Goal: Navigation & Orientation: Find specific page/section

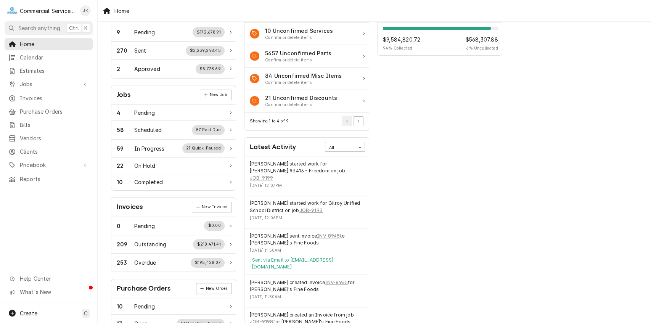
scroll to position [43, 0]
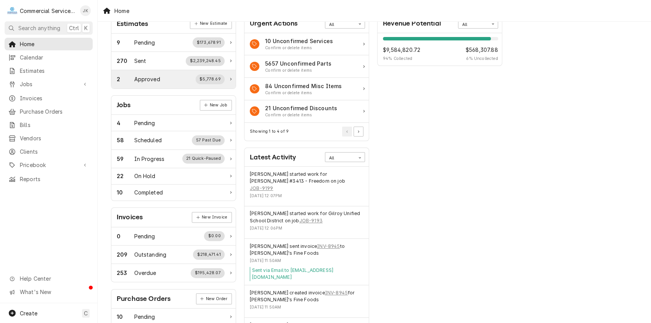
click at [167, 77] on div "2 Approved $5,778.69" at bounding box center [171, 79] width 108 height 10
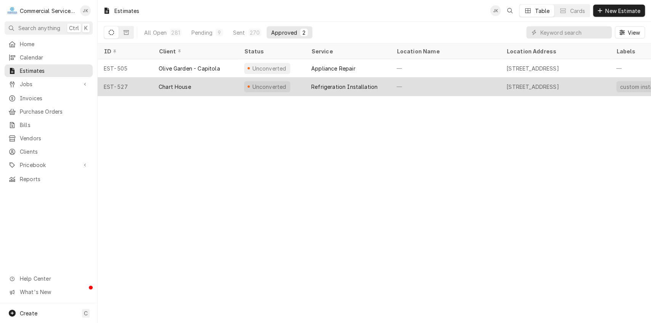
click at [337, 84] on div "Refrigeration Installation" at bounding box center [344, 87] width 66 height 8
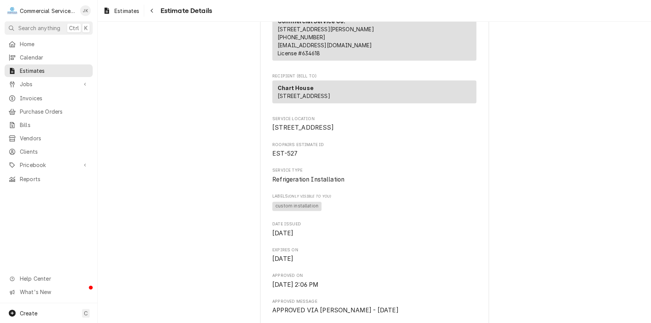
scroll to position [21, 0]
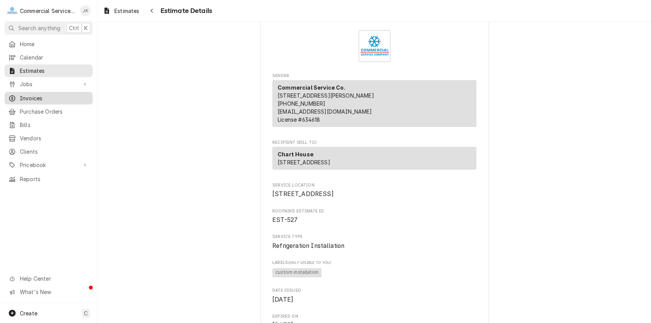
click at [34, 94] on span "Invoices" at bounding box center [54, 98] width 69 height 8
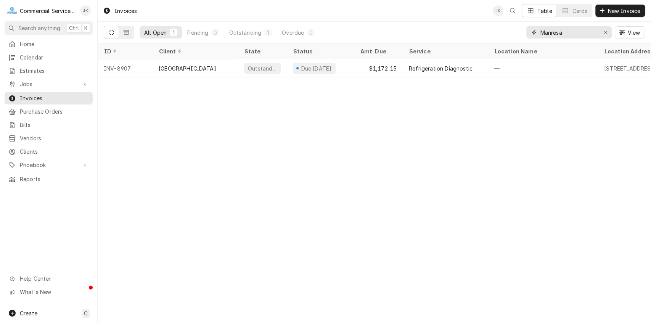
click at [571, 33] on input "Manresa" at bounding box center [568, 32] width 57 height 12
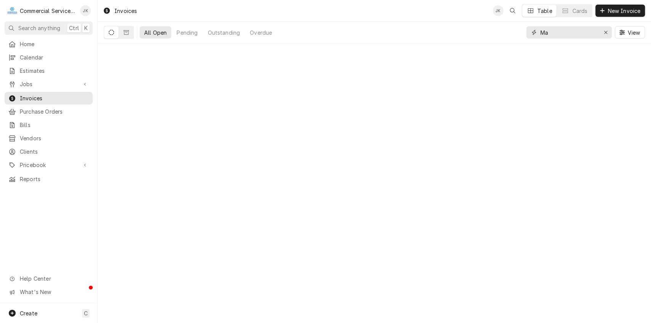
type input "M"
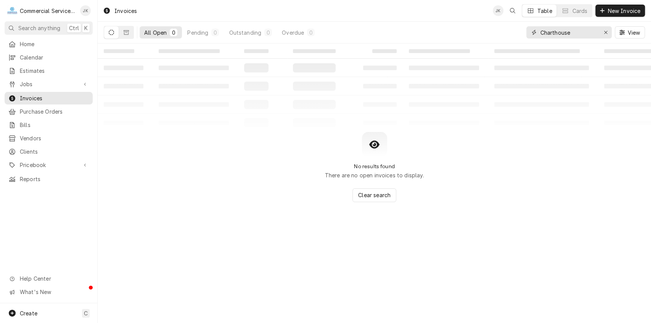
click at [554, 31] on input "Charthouse" at bounding box center [568, 32] width 57 height 12
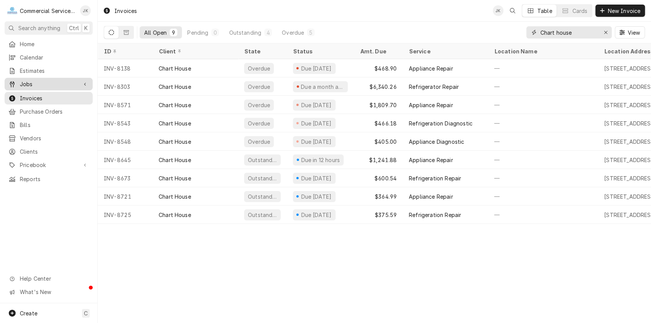
type input "Chart house"
click at [66, 82] on span "Jobs" at bounding box center [49, 84] width 58 height 8
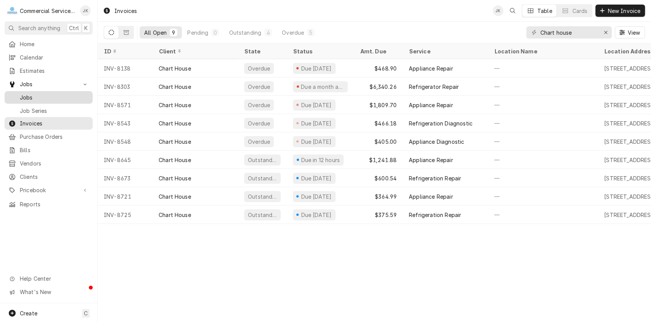
click at [50, 93] on span "Jobs" at bounding box center [54, 97] width 69 height 8
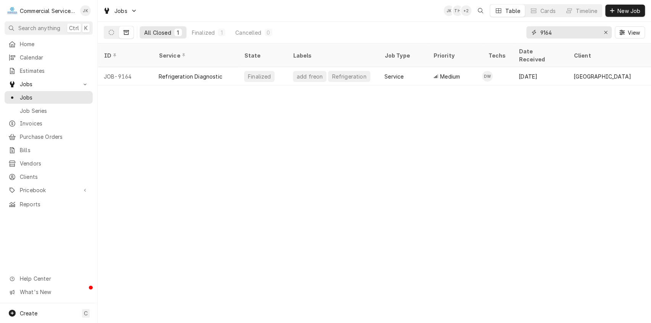
click at [558, 32] on input "9164" at bounding box center [568, 32] width 57 height 12
type input "9"
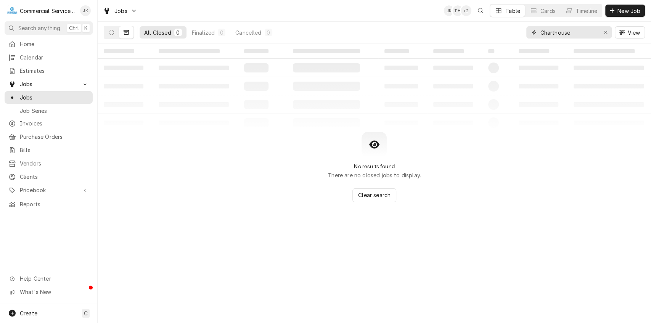
click at [554, 31] on input "Charthouse" at bounding box center [568, 32] width 57 height 12
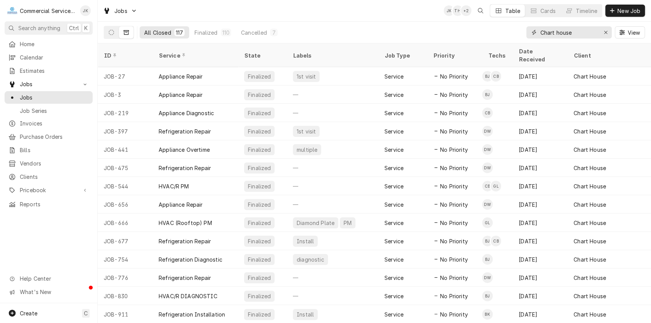
type input "Chart house"
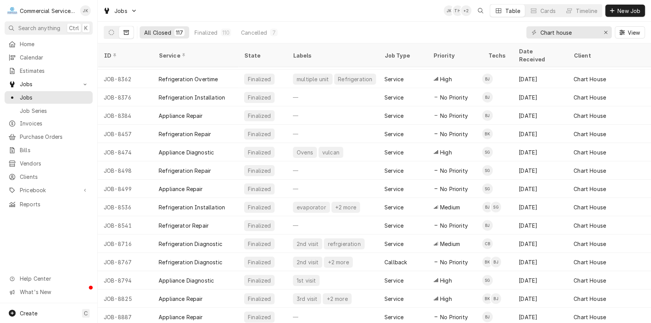
scroll to position [1879, 0]
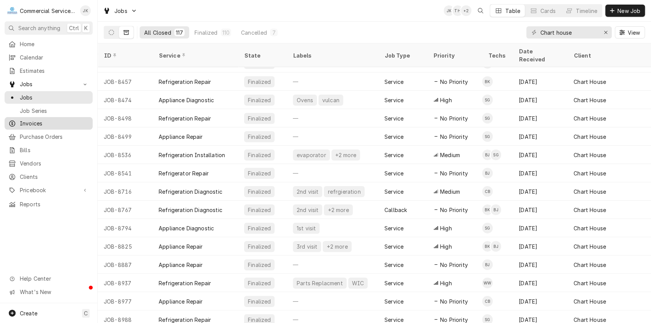
click at [30, 120] on span "Invoices" at bounding box center [54, 123] width 69 height 8
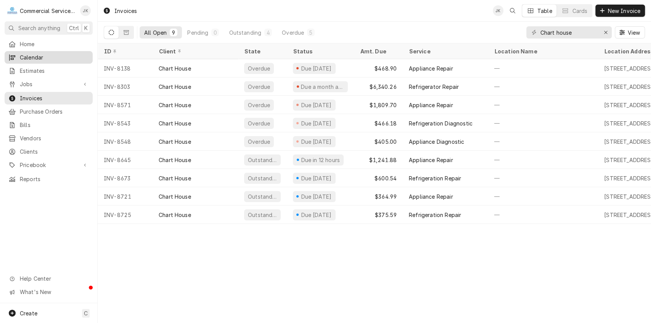
click at [52, 53] on div "Calendar" at bounding box center [48, 58] width 85 height 10
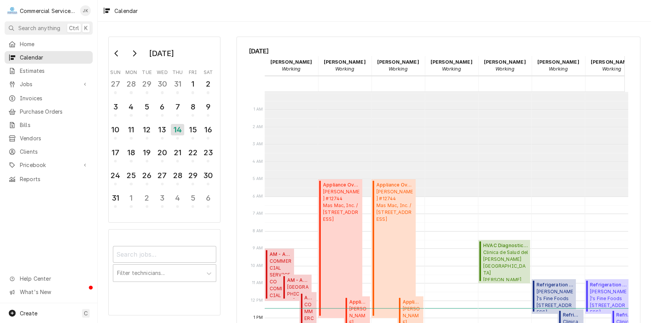
scroll to position [104, 0]
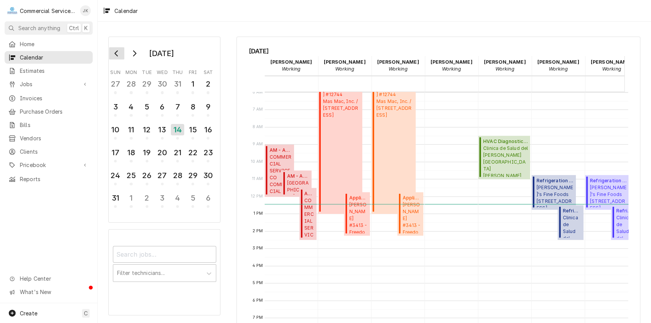
click at [116, 53] on icon "Go to previous month" at bounding box center [115, 53] width 3 height 6
click at [190, 128] on div "18" at bounding box center [192, 129] width 13 height 13
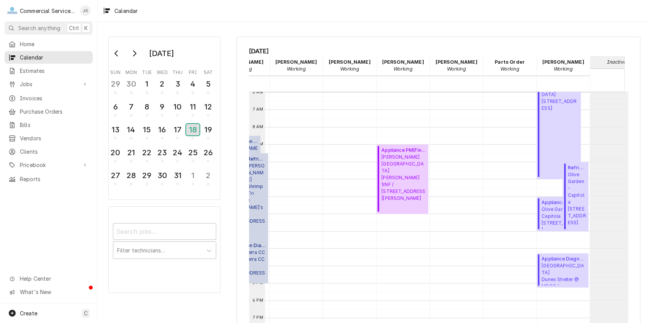
scroll to position [0, 0]
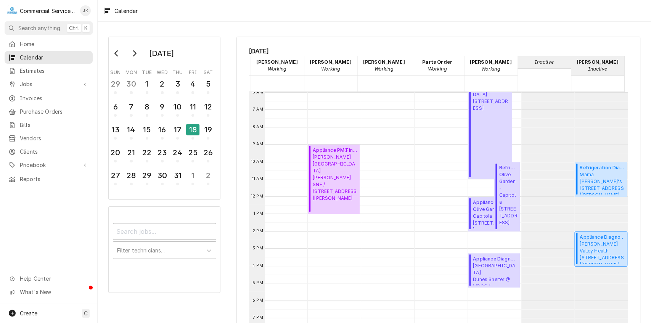
click at [594, 242] on span "Salinas Valley Health 450 E Romie Ln, Salinas, CA 93901" at bounding box center [601, 252] width 45 height 23
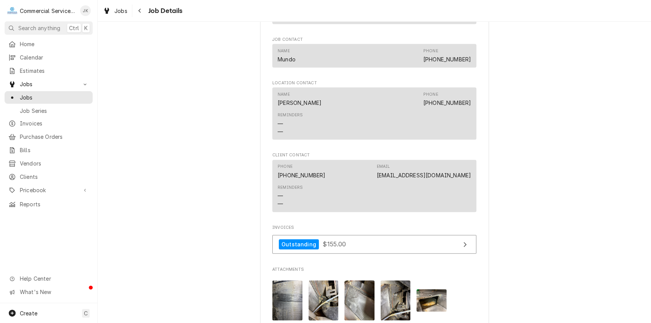
scroll to position [580, 0]
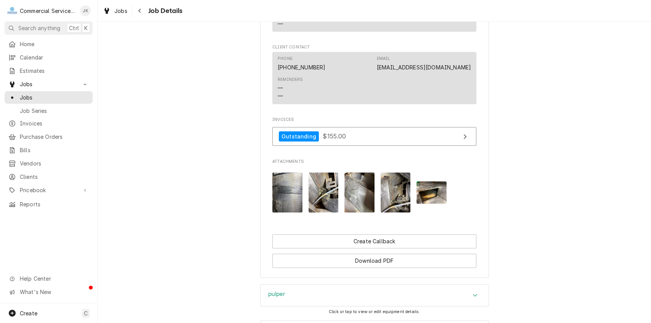
click at [435, 195] on img "Attachments" at bounding box center [431, 192] width 30 height 22
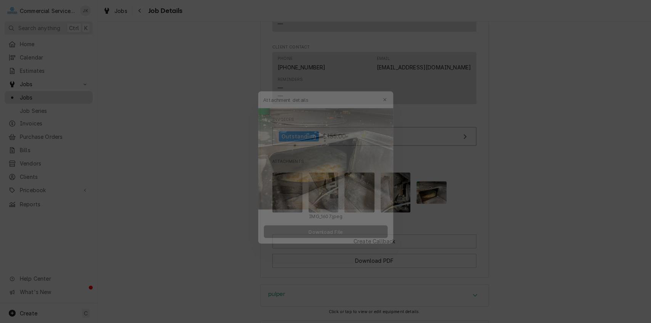
click at [328, 234] on span "Download File" at bounding box center [325, 231] width 40 height 8
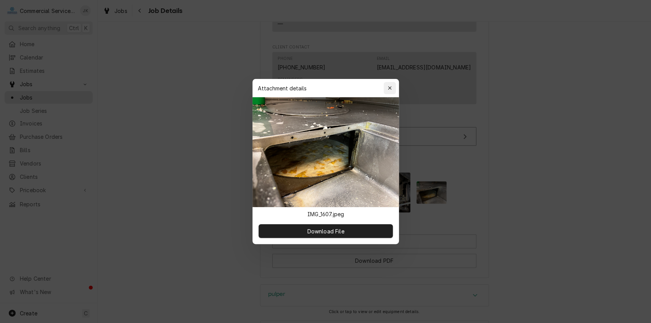
click at [391, 88] on div "button" at bounding box center [390, 88] width 8 height 8
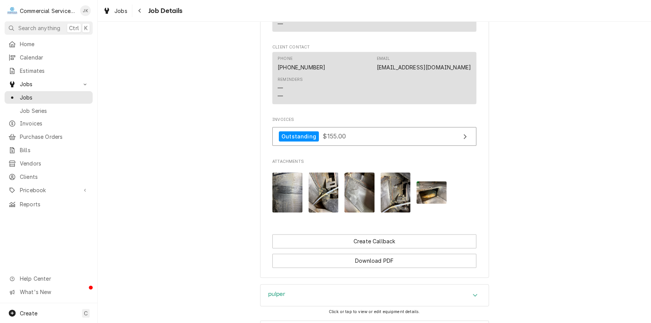
click at [325, 209] on img "Attachments" at bounding box center [323, 192] width 30 height 40
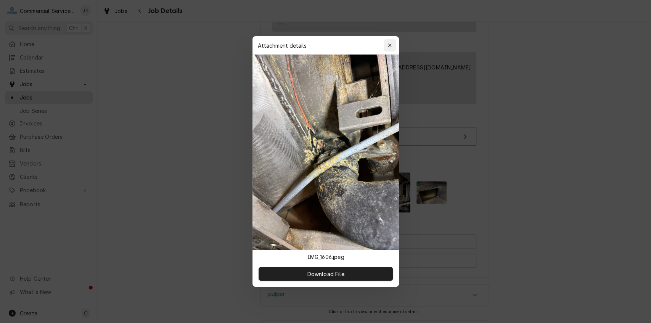
click at [390, 43] on icon "button" at bounding box center [389, 45] width 4 height 5
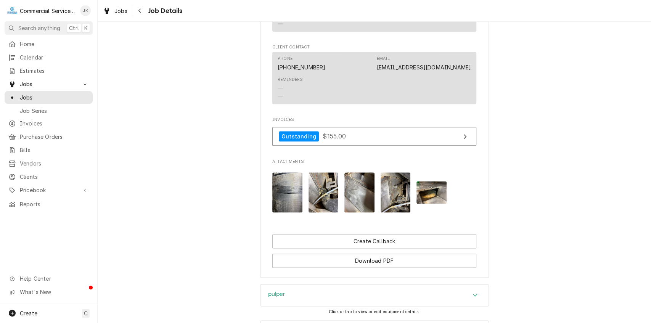
click at [397, 207] on img "Attachments" at bounding box center [395, 192] width 30 height 40
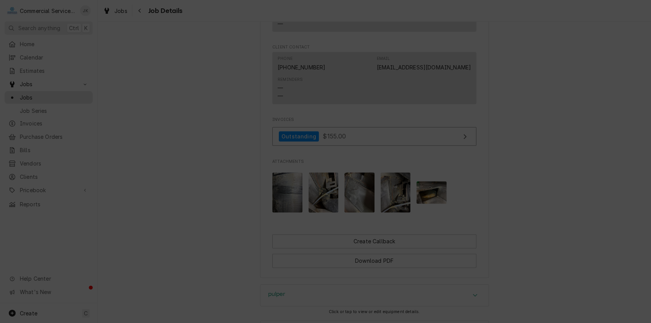
click at [390, 45] on icon "button" at bounding box center [389, 44] width 3 height 3
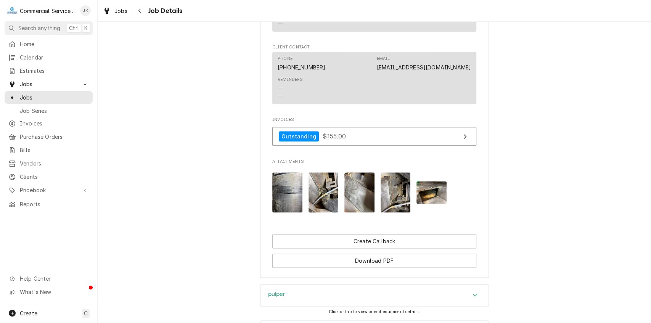
click at [359, 197] on img "Attachments" at bounding box center [359, 192] width 30 height 40
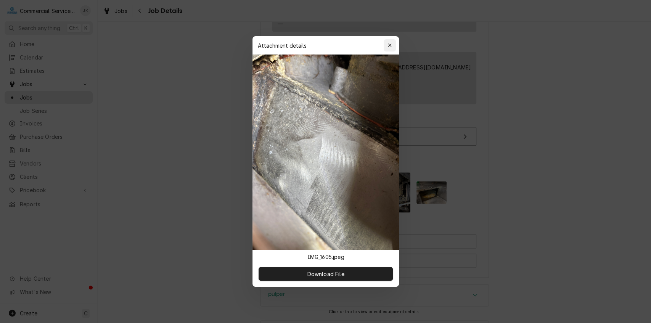
click at [386, 46] on div "button" at bounding box center [390, 46] width 8 height 8
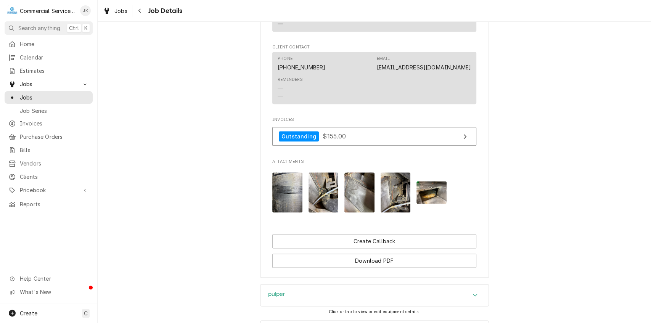
click at [284, 203] on img "Attachments" at bounding box center [287, 192] width 30 height 40
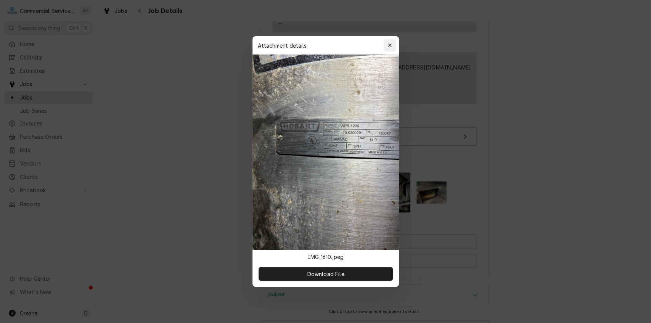
click at [388, 43] on icon "button" at bounding box center [389, 45] width 4 height 5
